Goal: Transaction & Acquisition: Book appointment/travel/reservation

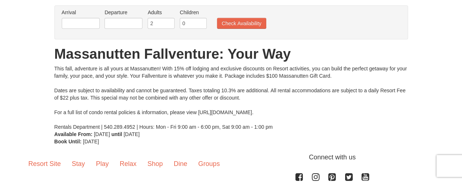
scroll to position [55, 0]
click at [92, 22] on input "text" at bounding box center [81, 23] width 38 height 11
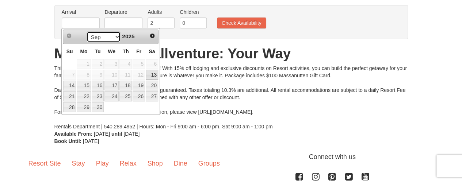
click at [113, 38] on select "Sep Oct Nov Dec" at bounding box center [104, 36] width 34 height 11
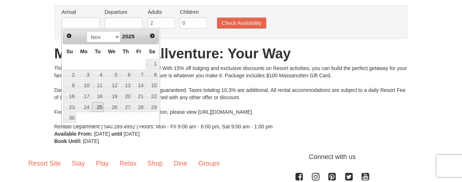
click at [99, 106] on link "25" at bounding box center [98, 107] width 12 height 10
type input "[DATE]"
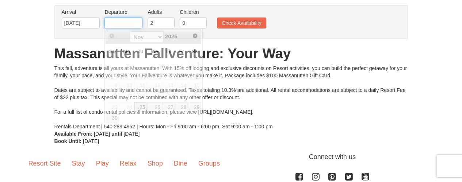
click at [136, 23] on input "text" at bounding box center [124, 23] width 38 height 11
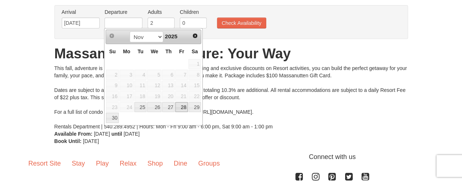
click at [181, 109] on link "28" at bounding box center [181, 107] width 12 height 10
type input "[DATE]"
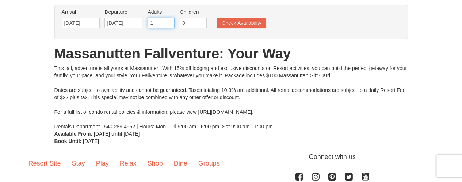
type input "1"
click at [167, 26] on input "1" at bounding box center [161, 23] width 27 height 11
type input "1"
click at [200, 22] on input "1" at bounding box center [193, 23] width 27 height 11
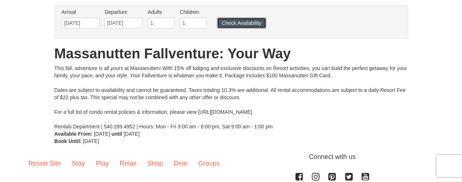
click at [234, 23] on button "Check Availability" at bounding box center [241, 23] width 49 height 11
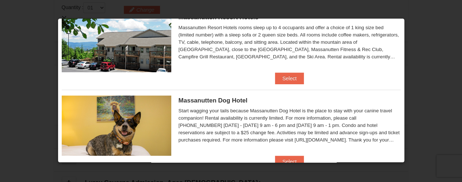
scroll to position [51, 0]
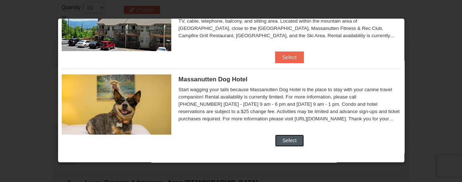
click at [289, 138] on button "Select" at bounding box center [289, 141] width 29 height 12
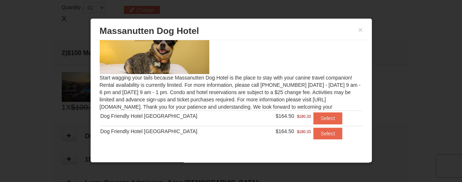
scroll to position [39, 0]
click at [318, 119] on button "Select" at bounding box center [328, 119] width 29 height 12
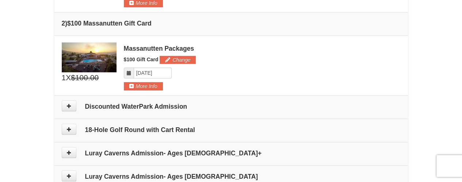
scroll to position [284, 0]
click at [68, 107] on icon at bounding box center [69, 106] width 5 height 5
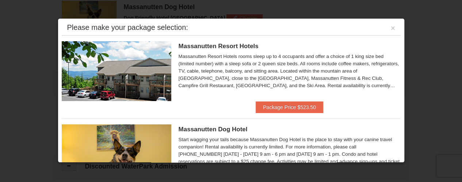
scroll to position [2, 0]
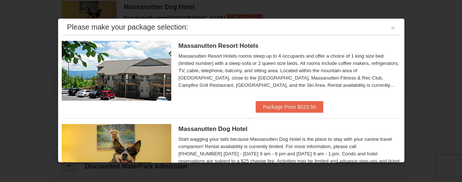
click at [387, 87] on div "Massanutten Resort Hotels rooms sleep up to 4 occupants and offer a choice of 1…" at bounding box center [290, 71] width 222 height 37
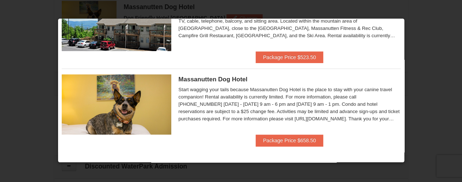
scroll to position [0, 0]
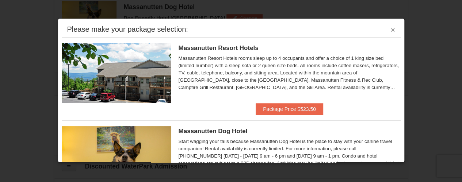
click at [391, 29] on button "×" at bounding box center [393, 29] width 4 height 7
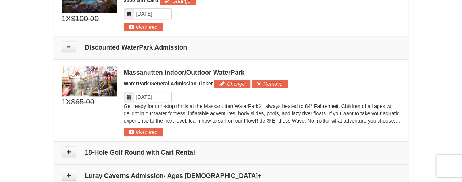
scroll to position [343, 0]
click at [132, 132] on button "More Info" at bounding box center [143, 132] width 39 height 8
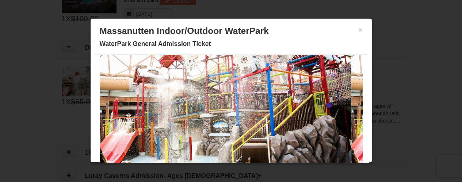
scroll to position [0, 0]
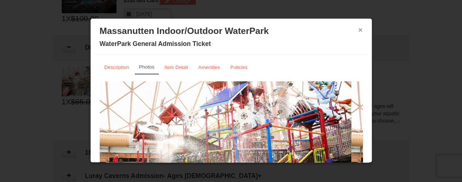
click at [358, 31] on button "×" at bounding box center [360, 29] width 4 height 7
